Goal: Check status: Check status

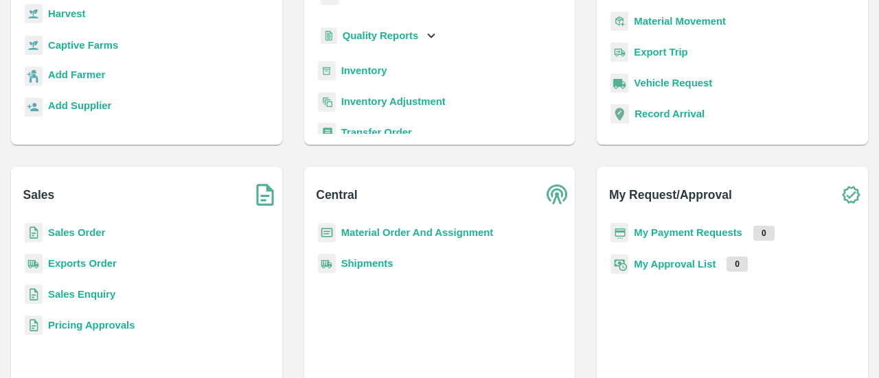
scroll to position [181, 0]
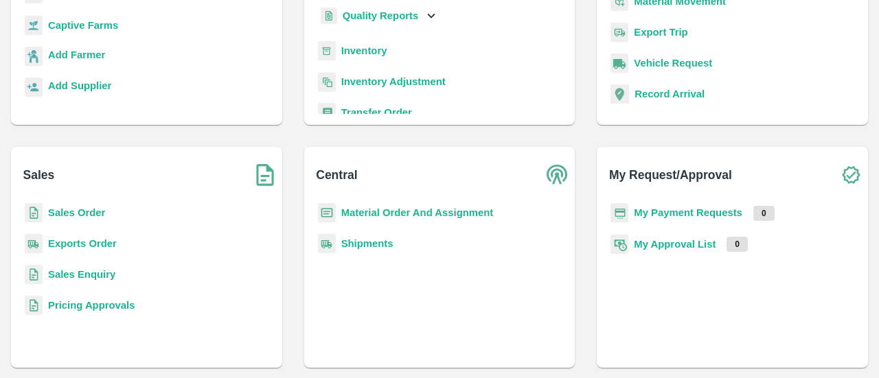
click at [67, 214] on b "Sales Order" at bounding box center [76, 212] width 57 height 11
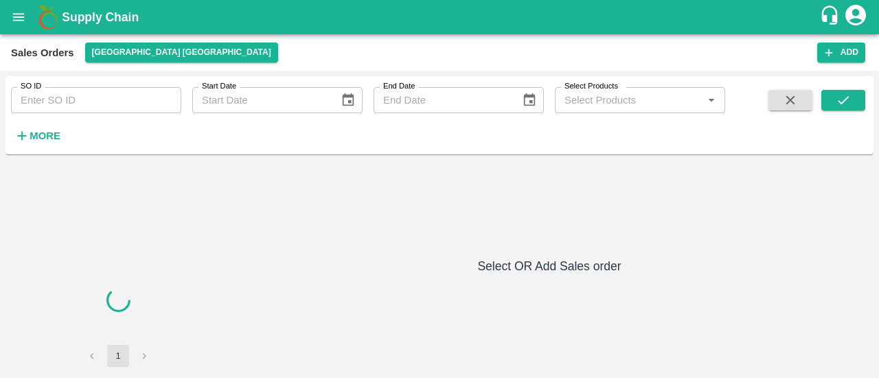
click at [62, 104] on input "SO ID" at bounding box center [96, 100] width 170 height 26
paste input "602856"
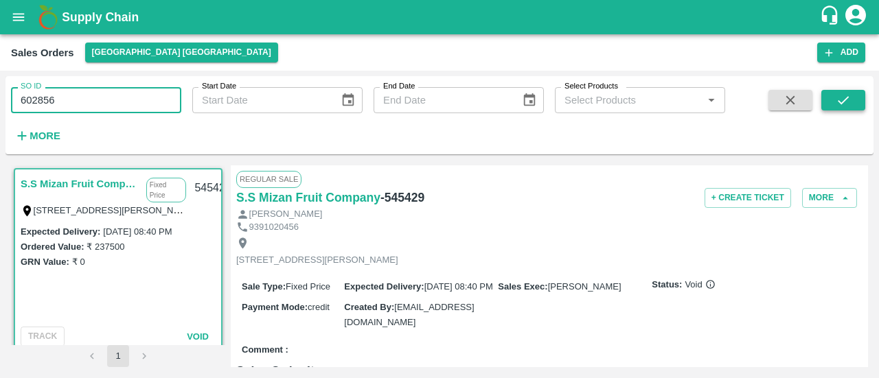
type input "602856"
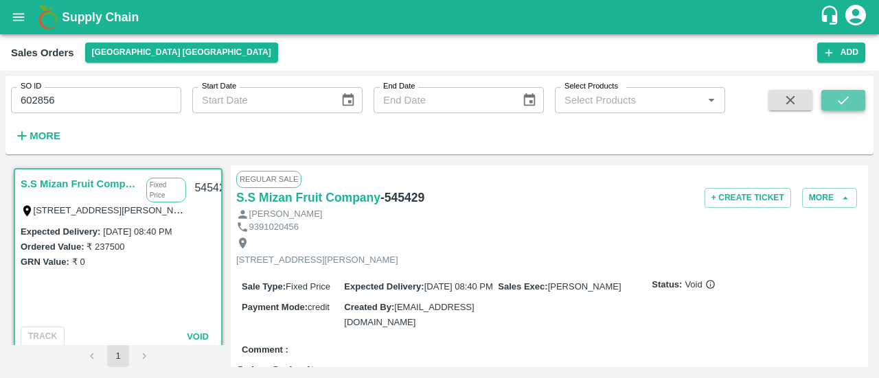
click at [844, 97] on icon "submit" at bounding box center [843, 100] width 15 height 15
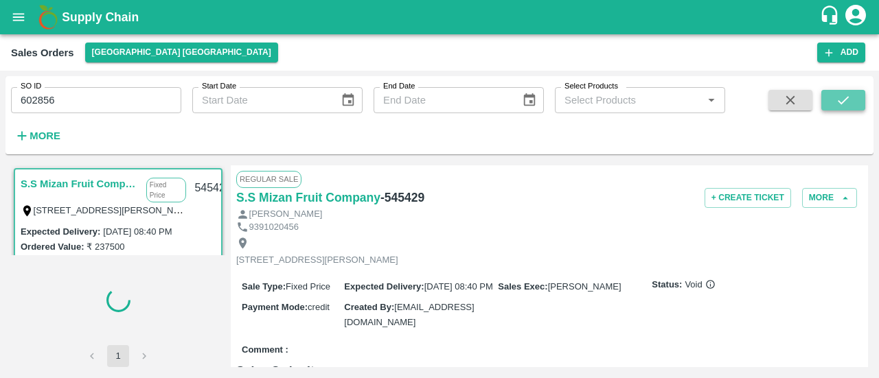
click at [844, 97] on icon "submit" at bounding box center [843, 100] width 15 height 15
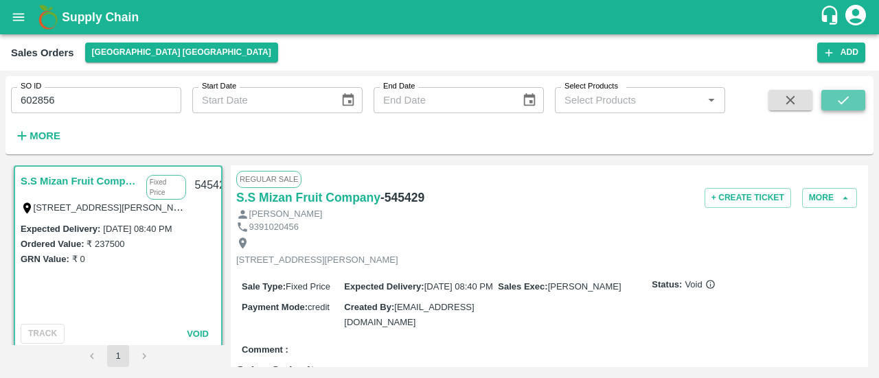
click at [834, 98] on button "submit" at bounding box center [844, 100] width 44 height 21
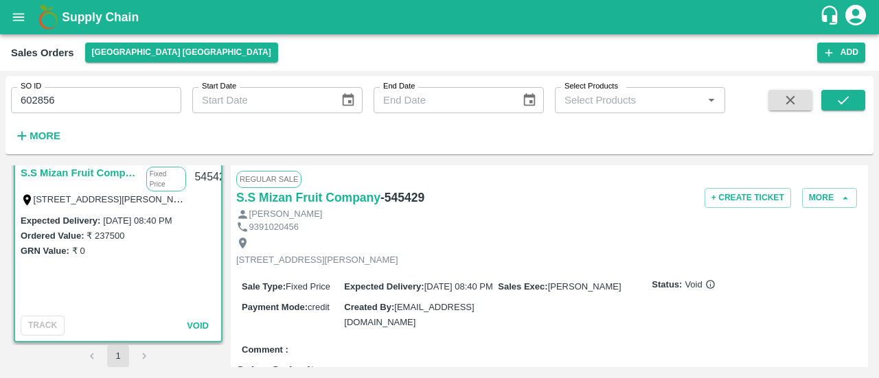
scroll to position [0, 0]
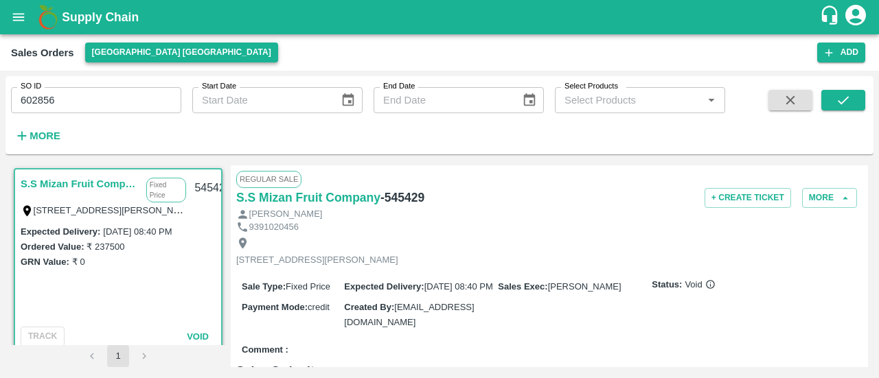
click at [140, 56] on button "[GEOGRAPHIC_DATA] [GEOGRAPHIC_DATA]" at bounding box center [181, 53] width 193 height 20
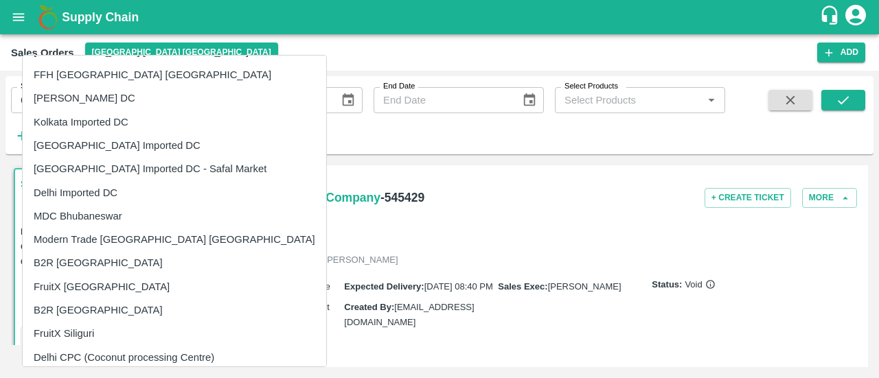
scroll to position [99, 0]
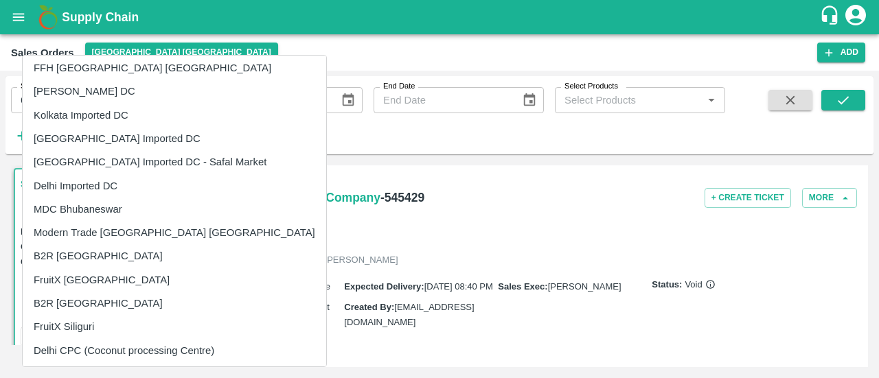
click at [337, 63] on div at bounding box center [439, 189] width 879 height 378
